Goal: Task Accomplishment & Management: Manage account settings

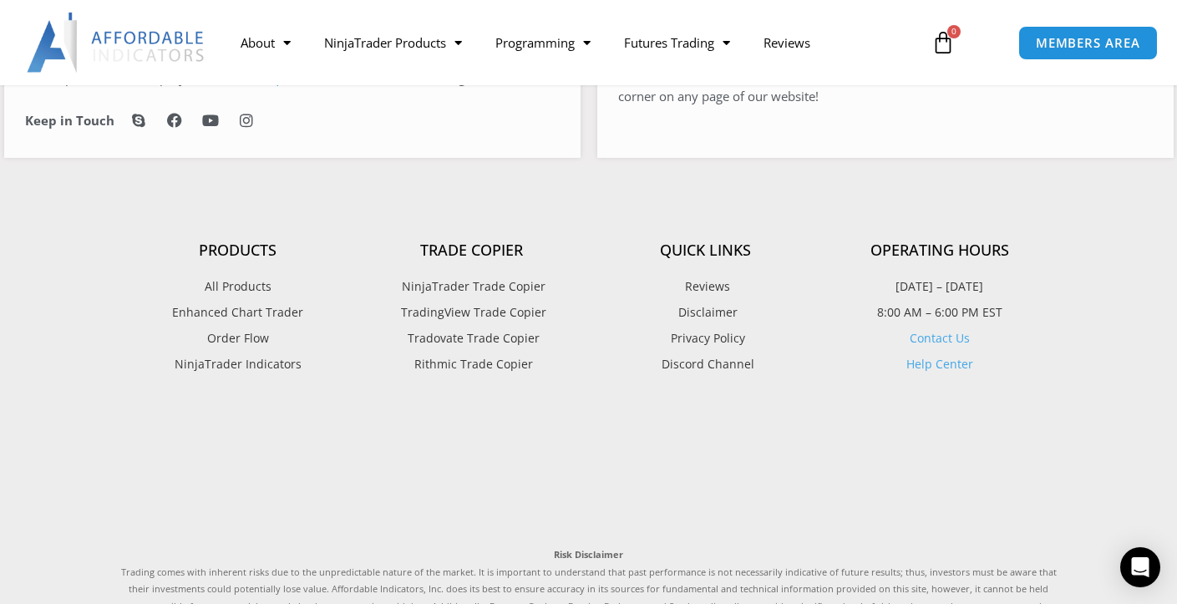
scroll to position [1009, 0]
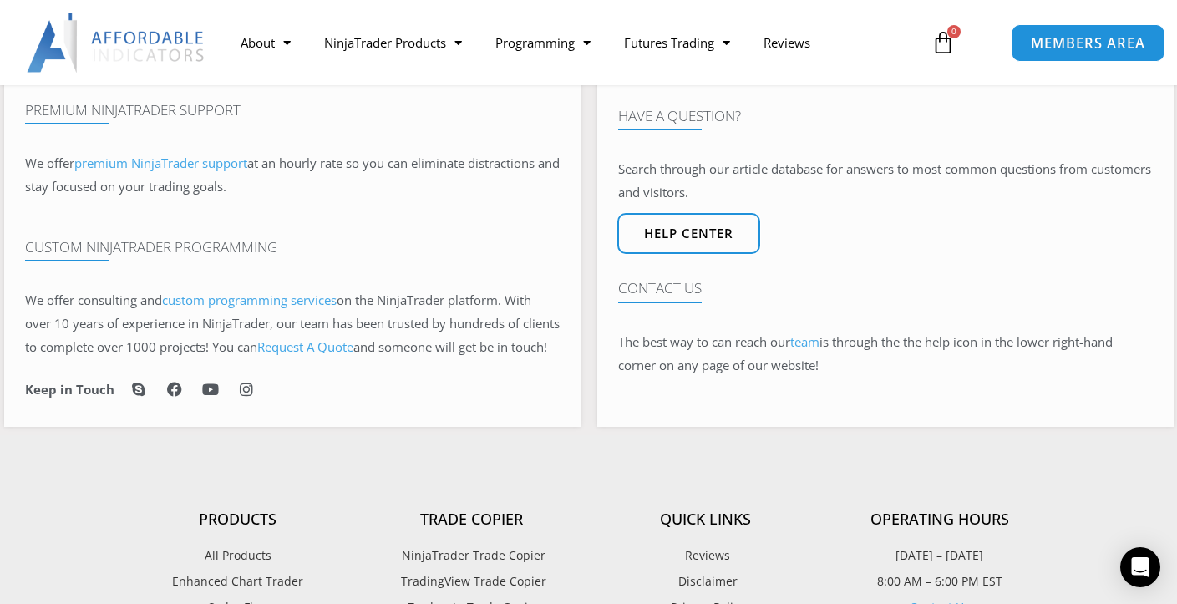
click at [1060, 46] on span "MEMBERS AREA" at bounding box center [1088, 43] width 114 height 14
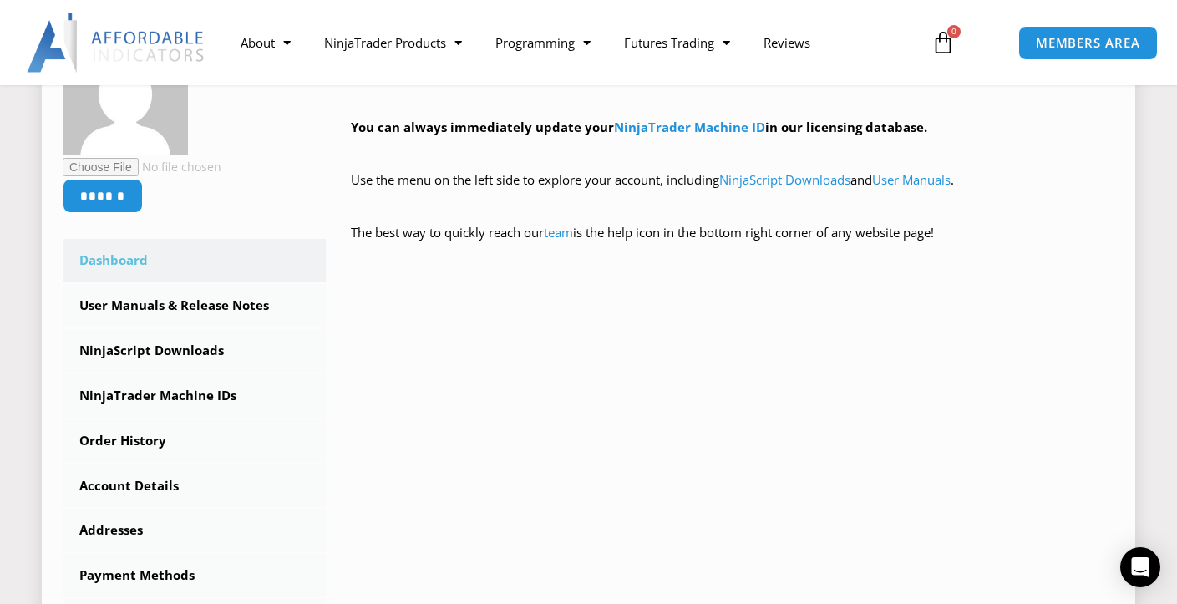
scroll to position [418, 0]
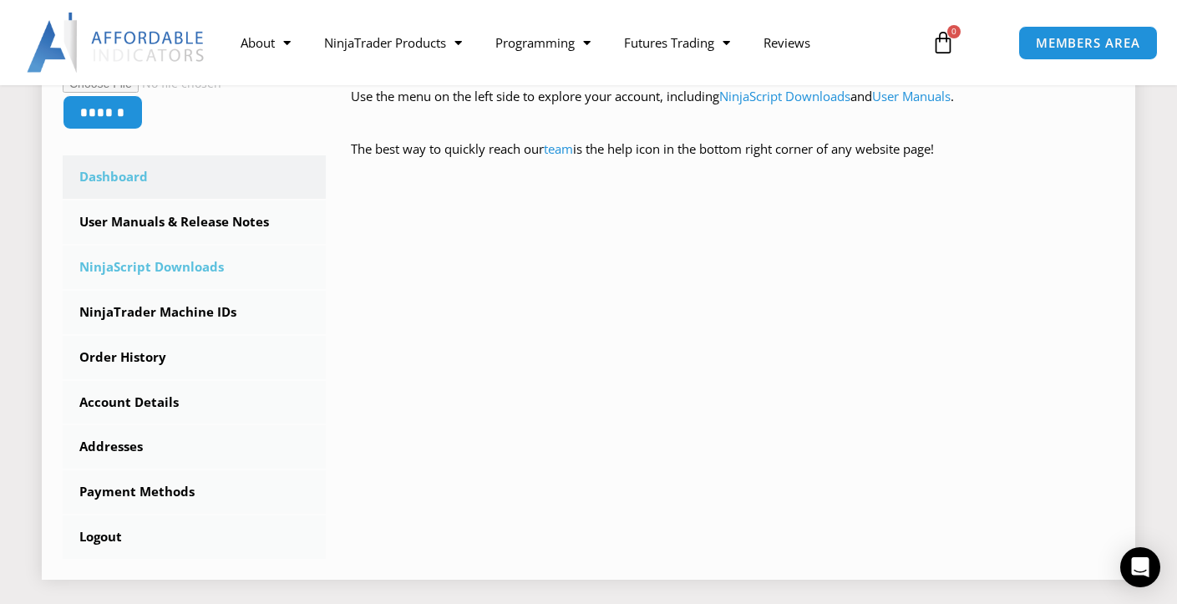
click at [151, 268] on link "NinjaScript Downloads" at bounding box center [194, 267] width 263 height 43
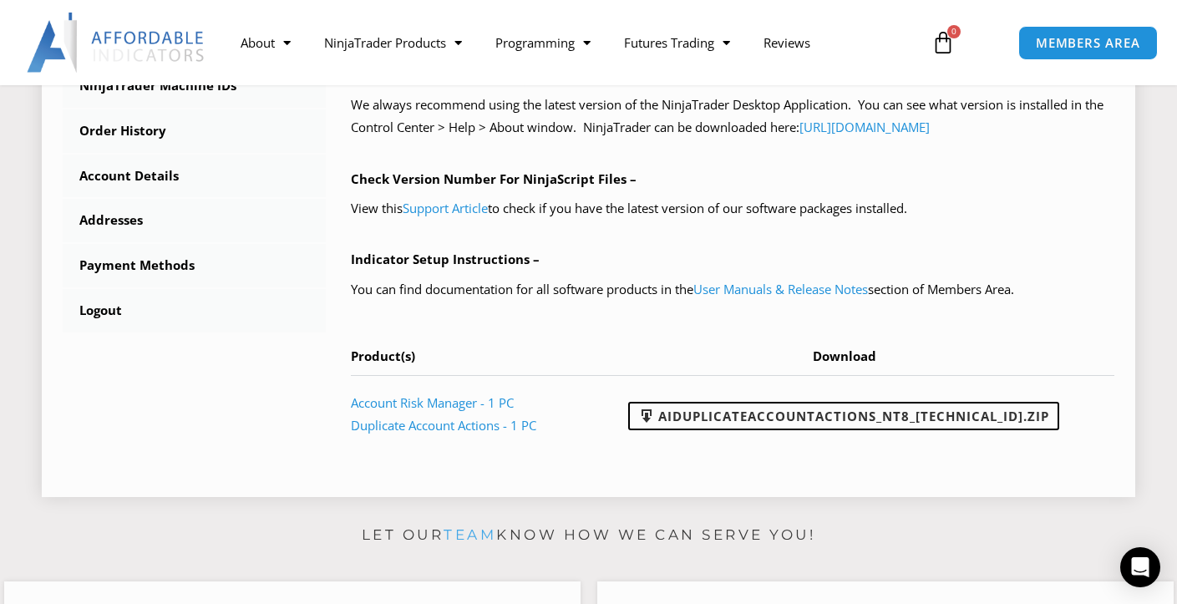
scroll to position [668, 0]
